Goal: Information Seeking & Learning: Learn about a topic

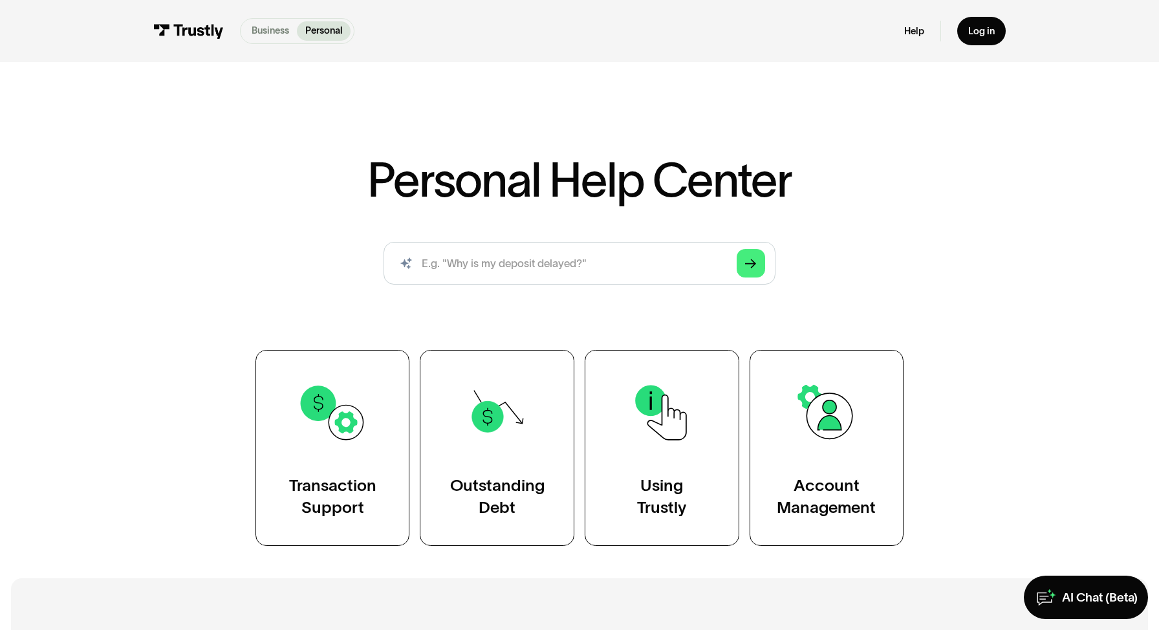
click at [272, 27] on p "Business" at bounding box center [271, 31] width 38 height 14
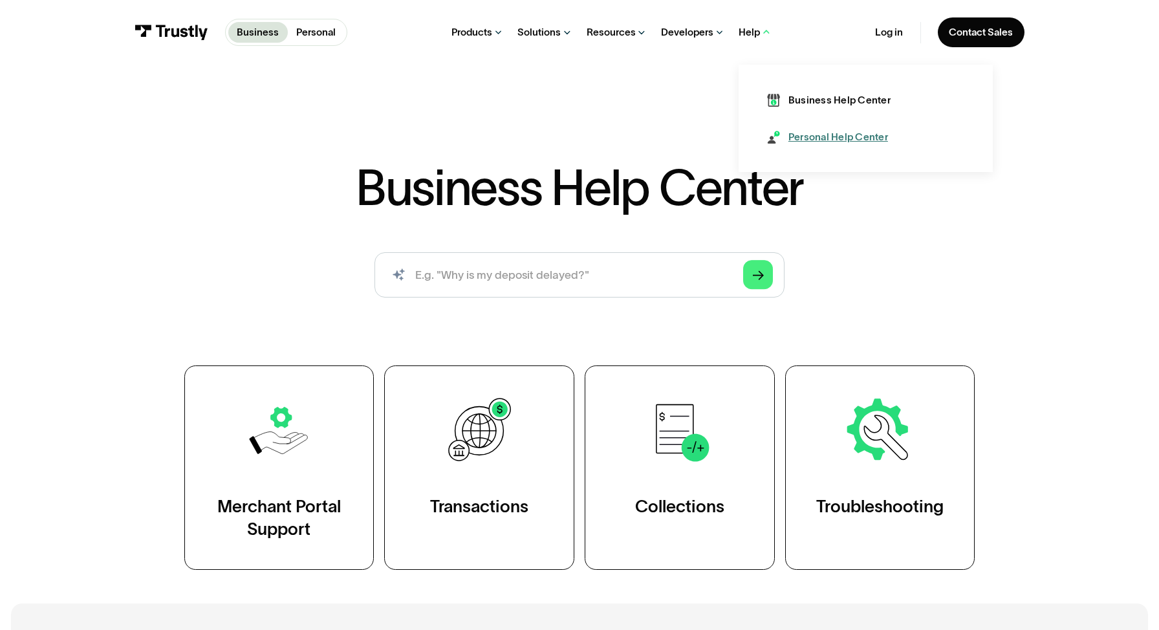
click at [785, 142] on link "Personal Help Center" at bounding box center [827, 137] width 121 height 14
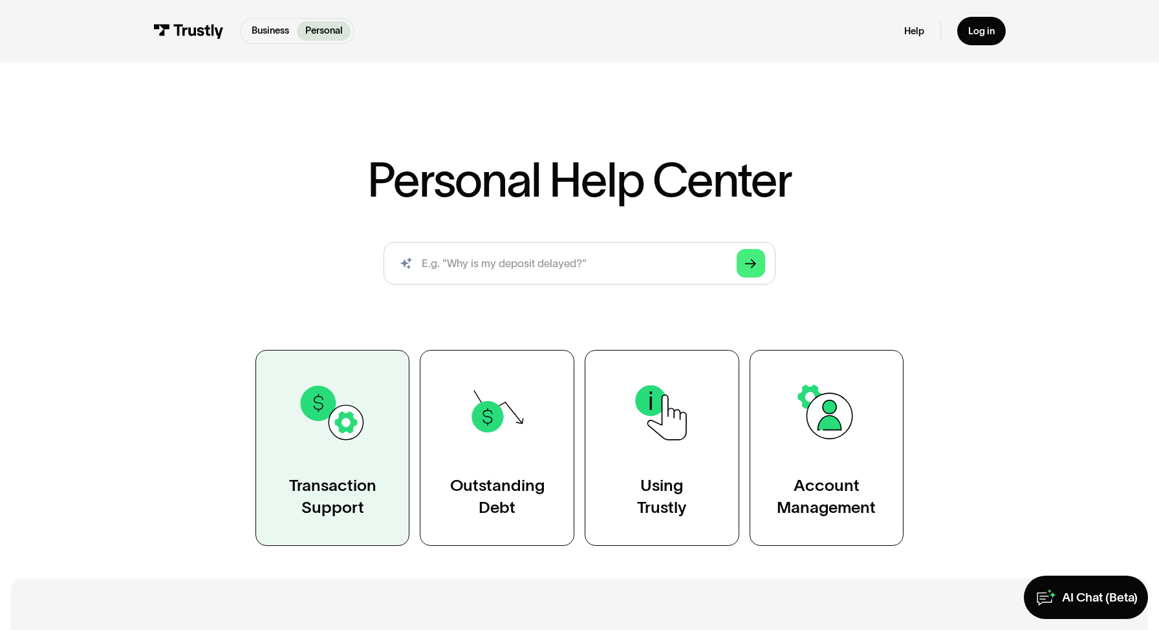
click at [357, 427] on img at bounding box center [332, 413] width 70 height 70
click at [360, 494] on div "Transaction Support" at bounding box center [332, 496] width 87 height 43
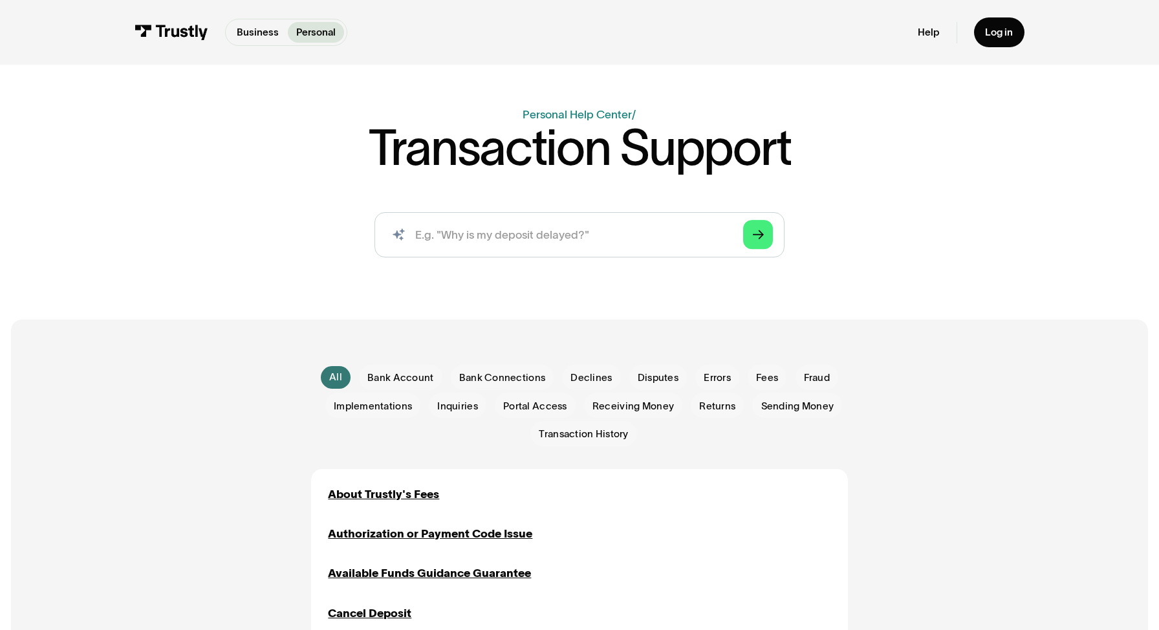
scroll to position [39, 0]
